Goal: Task Accomplishment & Management: Manage account settings

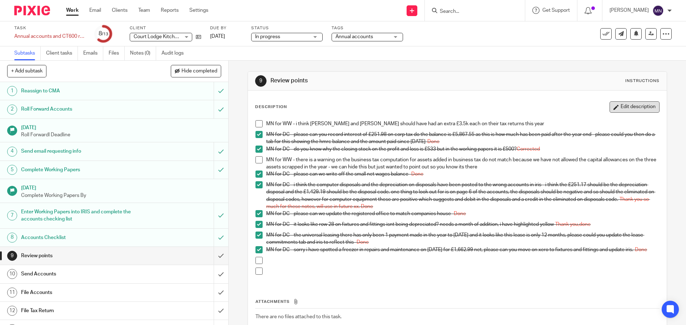
click at [632, 110] on button "Edit description" at bounding box center [634, 106] width 50 height 11
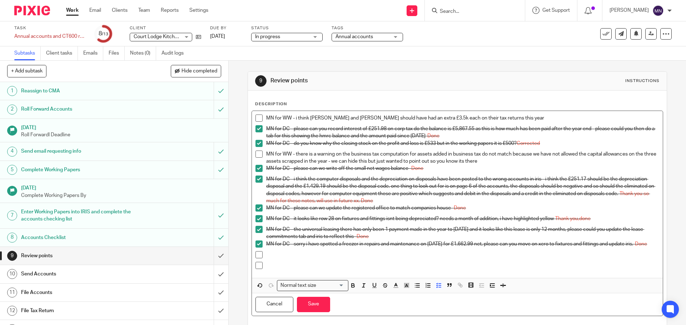
click at [303, 258] on p at bounding box center [462, 254] width 392 height 7
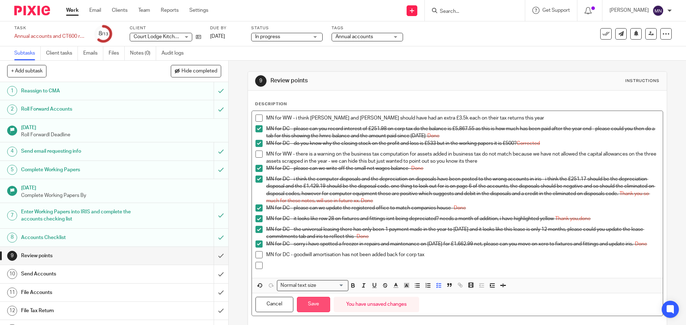
click at [305, 307] on button "Save" at bounding box center [313, 304] width 33 height 15
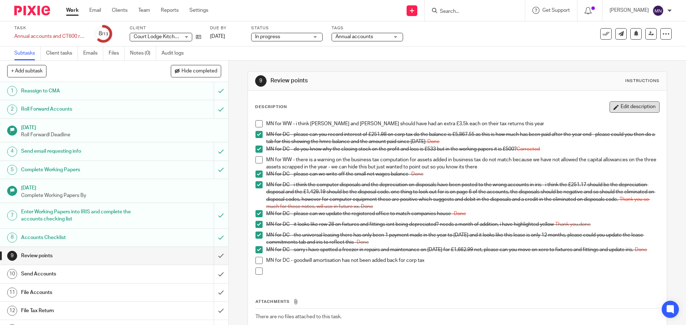
click at [618, 111] on button "Edit description" at bounding box center [634, 106] width 50 height 11
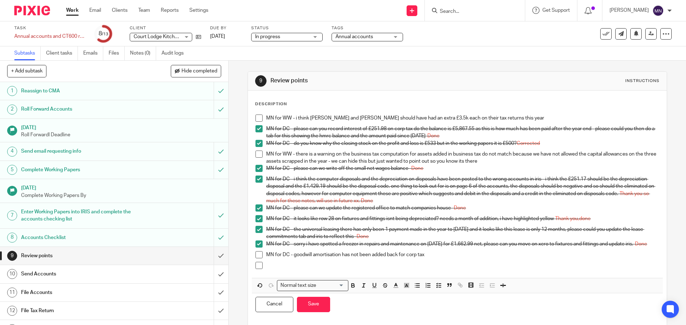
click at [438, 258] on p "MN for DC - goodwill amortisation has not been added back for corp tax" at bounding box center [462, 254] width 392 height 7
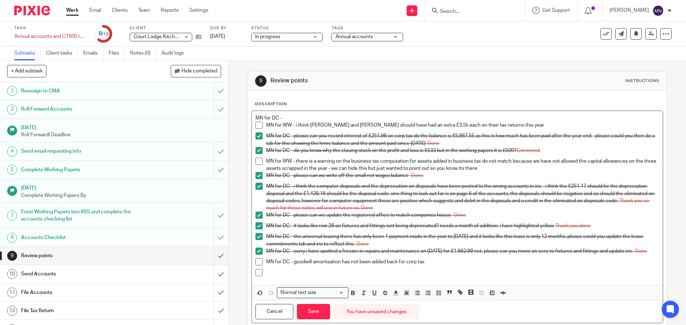
drag, startPoint x: 284, startPoint y: 120, endPoint x: 244, endPoint y: 116, distance: 40.1
click at [244, 116] on div "9 Review points Instructions Description MN for DC - MN for WW - i think Jules …" at bounding box center [457, 193] width 457 height 265
click at [434, 264] on p "MN for DC - goodwill amortisation has not been added back for corp tax" at bounding box center [462, 261] width 392 height 7
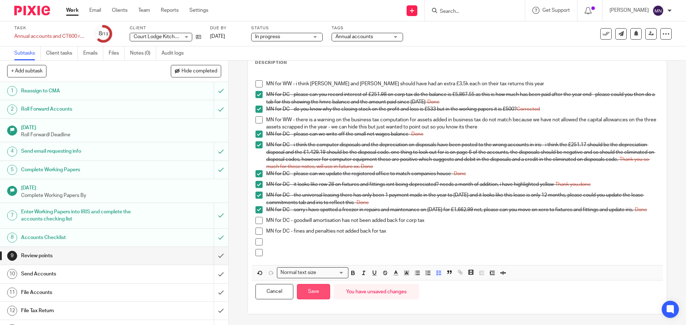
click at [304, 293] on button "Save" at bounding box center [313, 291] width 33 height 15
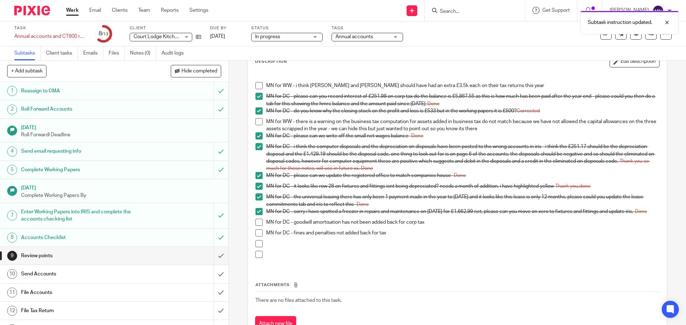
scroll to position [48, 0]
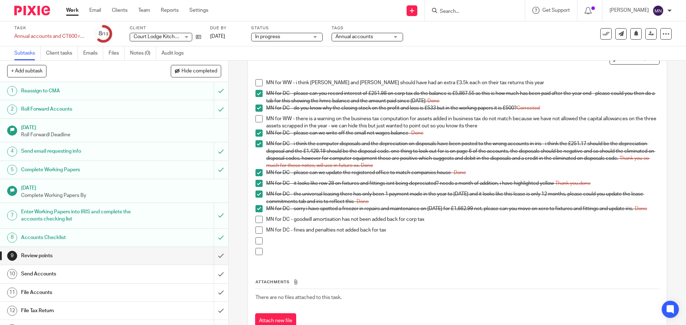
drag, startPoint x: 258, startPoint y: 222, endPoint x: 258, endPoint y: 233, distance: 11.1
click at [258, 222] on span at bounding box center [258, 219] width 7 height 7
click at [257, 232] on span at bounding box center [258, 230] width 7 height 7
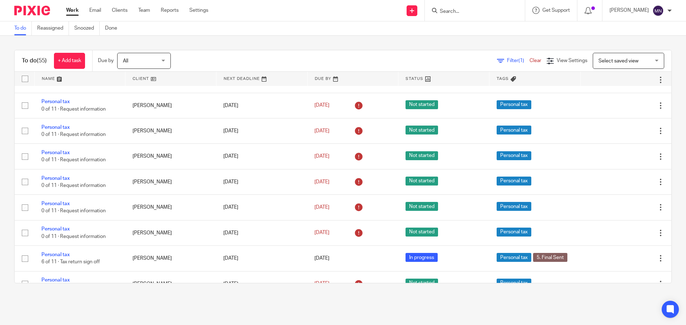
scroll to position [816, 0]
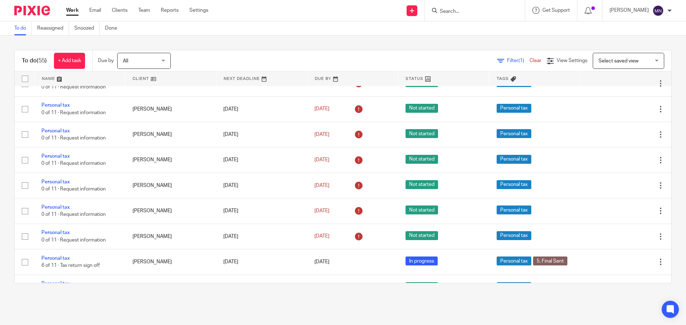
click at [487, 14] on input "Search" at bounding box center [471, 12] width 64 height 6
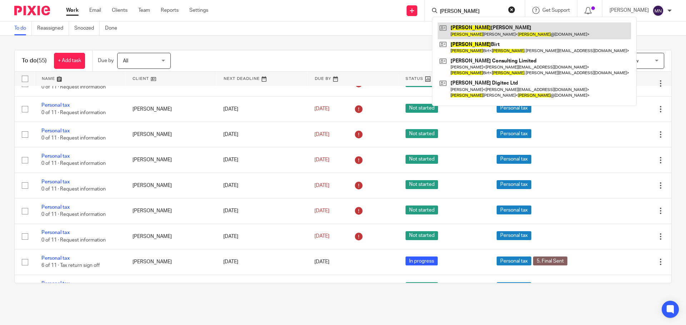
click at [485, 28] on link at bounding box center [533, 30] width 193 height 16
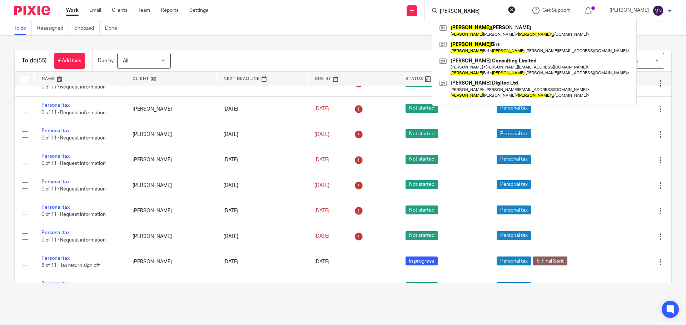
drag, startPoint x: 473, startPoint y: 14, endPoint x: 449, endPoint y: 11, distance: 24.4
click at [449, 11] on input "sarah" at bounding box center [471, 12] width 64 height 6
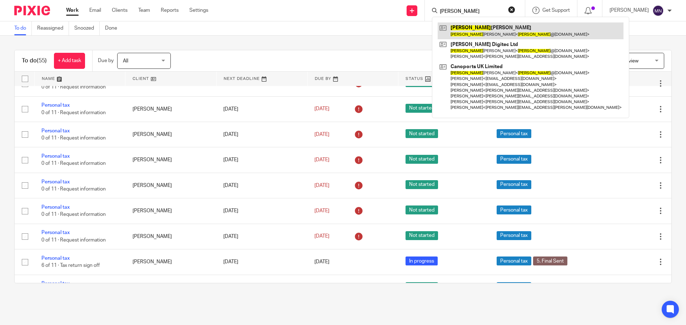
type input "kevin"
click at [477, 28] on link at bounding box center [530, 30] width 186 height 16
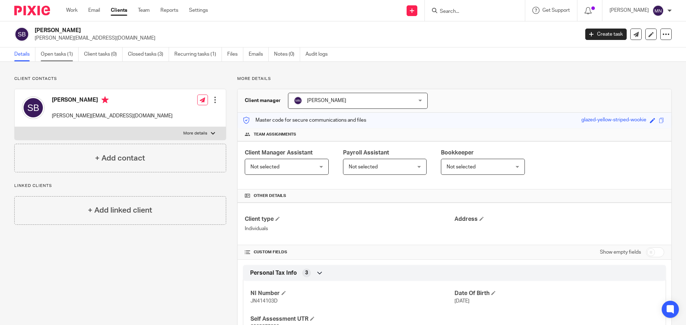
click at [59, 56] on link "Open tasks (1)" at bounding box center [60, 54] width 38 height 14
click at [71, 57] on link "Open tasks (1)" at bounding box center [60, 54] width 38 height 14
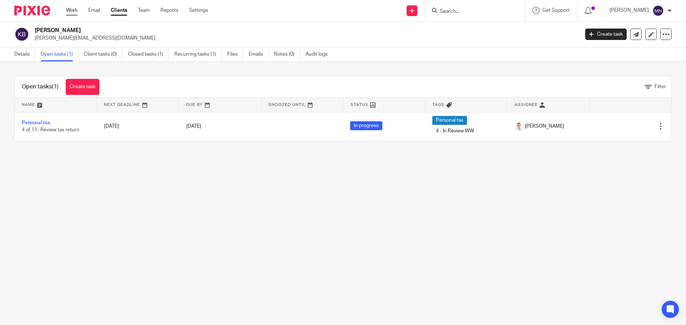
click at [69, 7] on link "Work" at bounding box center [71, 10] width 11 height 7
